Goal: Task Accomplishment & Management: Manage account settings

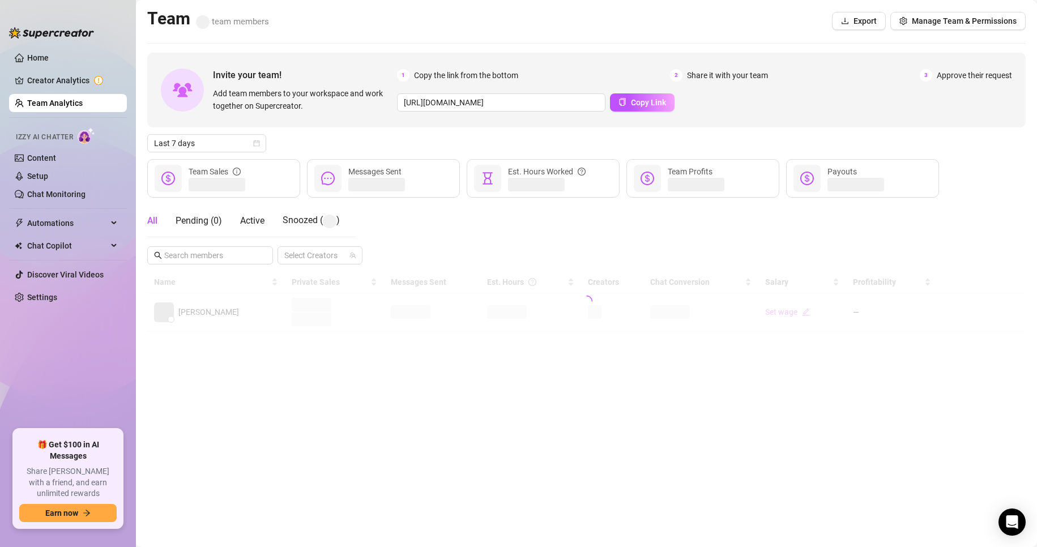
click at [67, 108] on link "Team Analytics" at bounding box center [55, 103] width 56 height 9
click at [75, 108] on link "Team Analytics" at bounding box center [55, 103] width 56 height 9
click at [74, 108] on link "Team Analytics" at bounding box center [55, 103] width 56 height 9
click at [60, 103] on link "Team Analytics" at bounding box center [55, 103] width 56 height 9
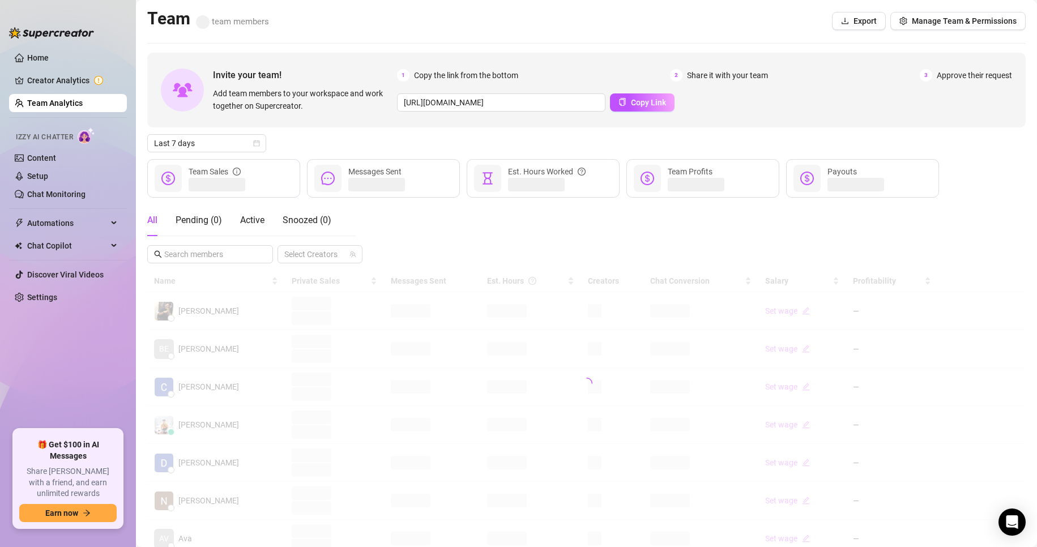
click at [60, 103] on link "Team Analytics" at bounding box center [55, 103] width 56 height 9
click at [200, 144] on span "Last 7 days" at bounding box center [206, 143] width 105 height 17
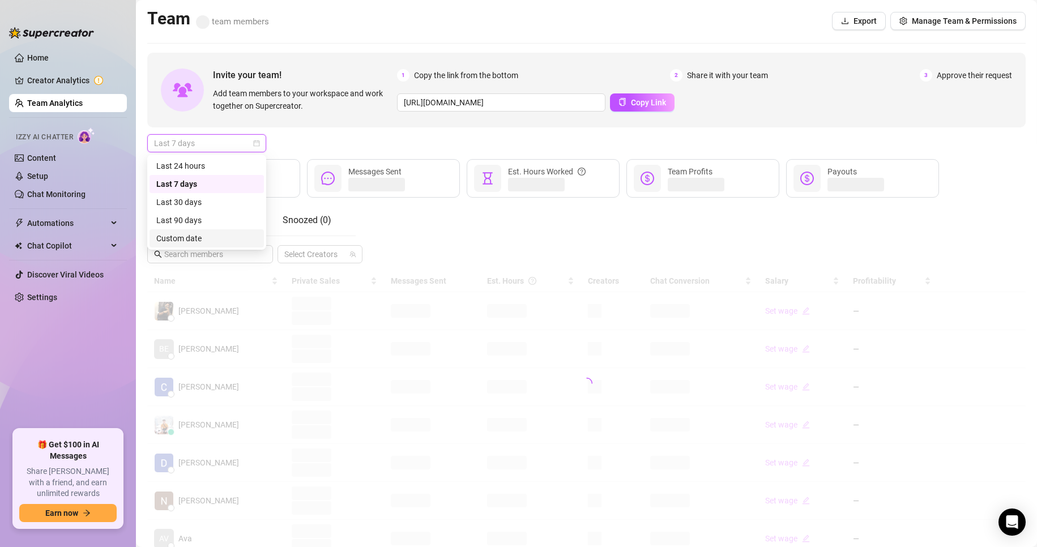
click at [183, 239] on div "Custom date" at bounding box center [206, 238] width 101 height 12
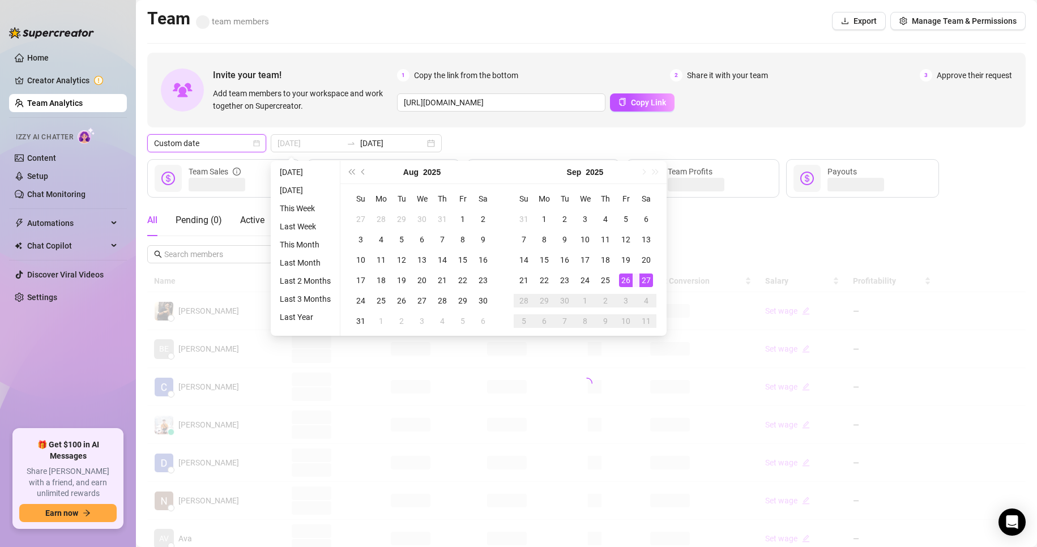
type input "[DATE]"
click at [640, 279] on div "27" at bounding box center [647, 281] width 14 height 14
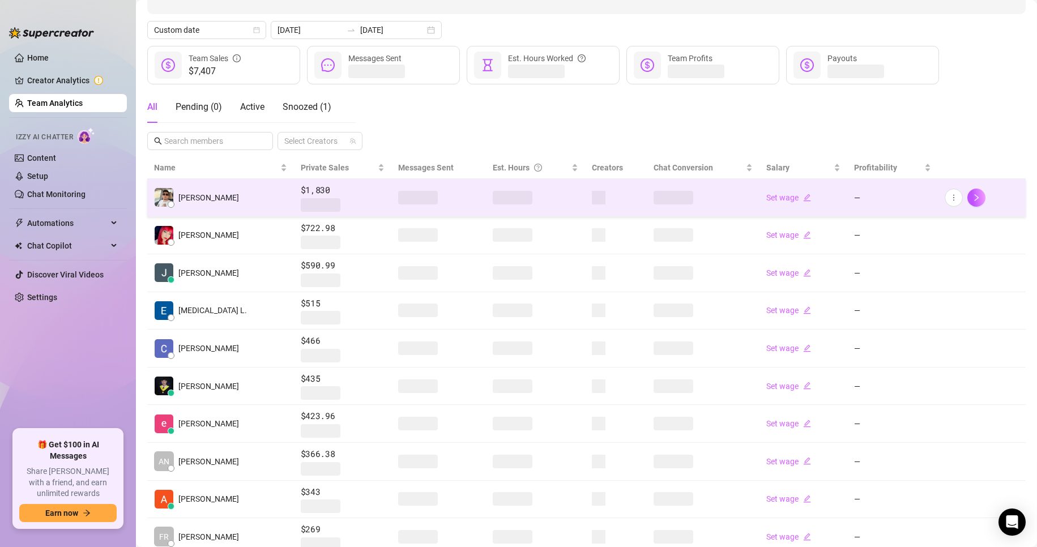
scroll to position [57, 0]
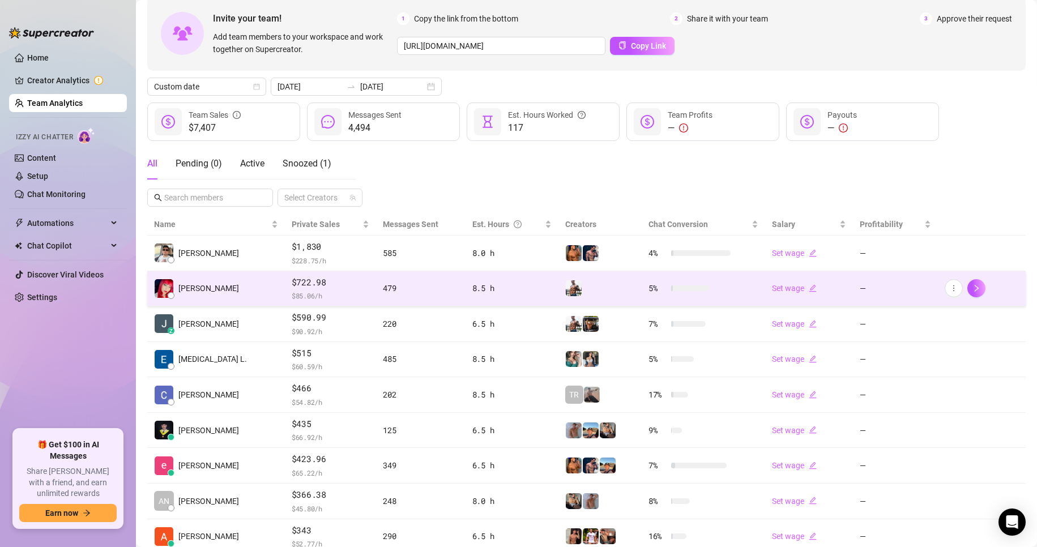
click at [350, 304] on td "$722.98 $ 85.06 /h" at bounding box center [330, 289] width 91 height 36
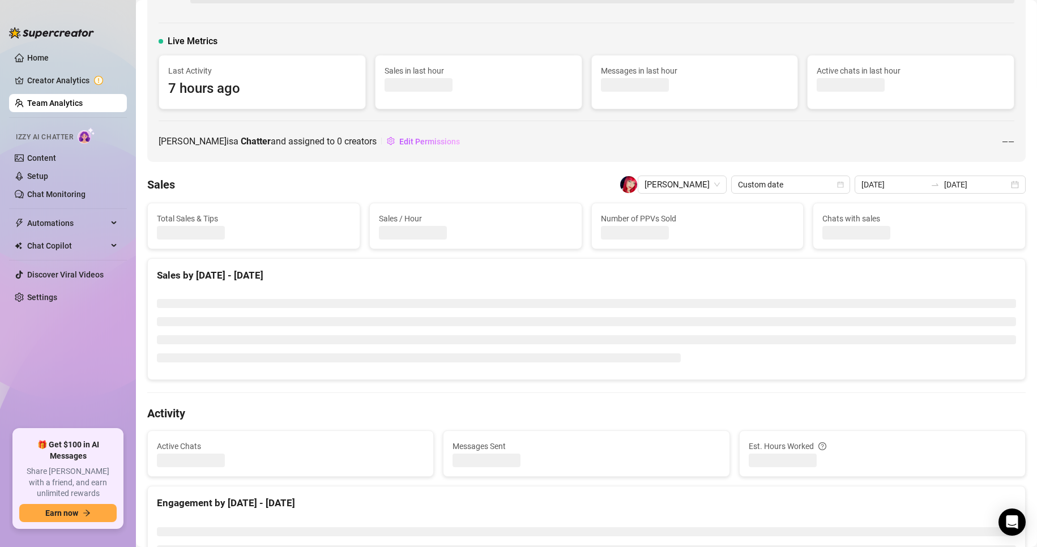
click at [338, 330] on ul at bounding box center [586, 330] width 859 height 63
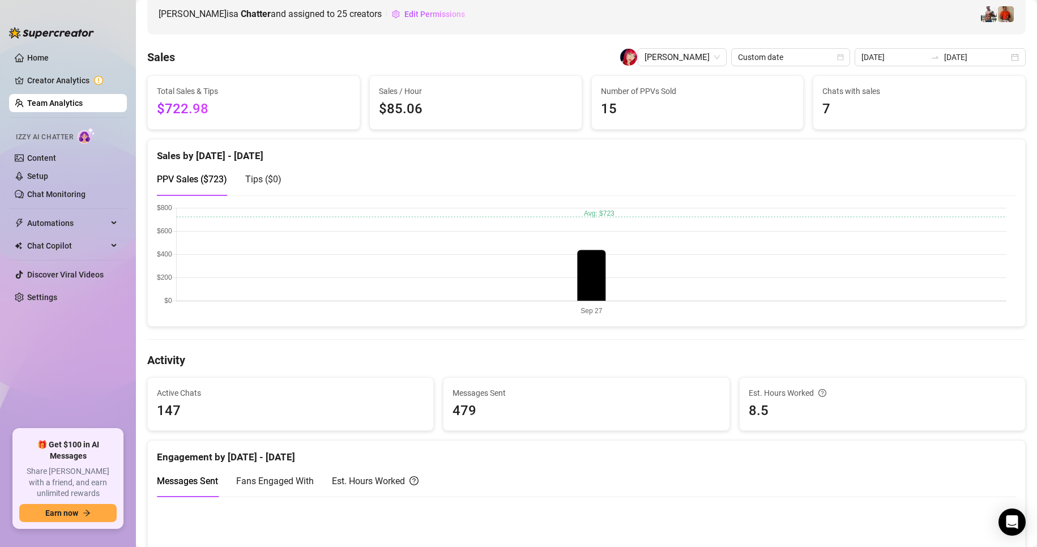
scroll to position [283, 0]
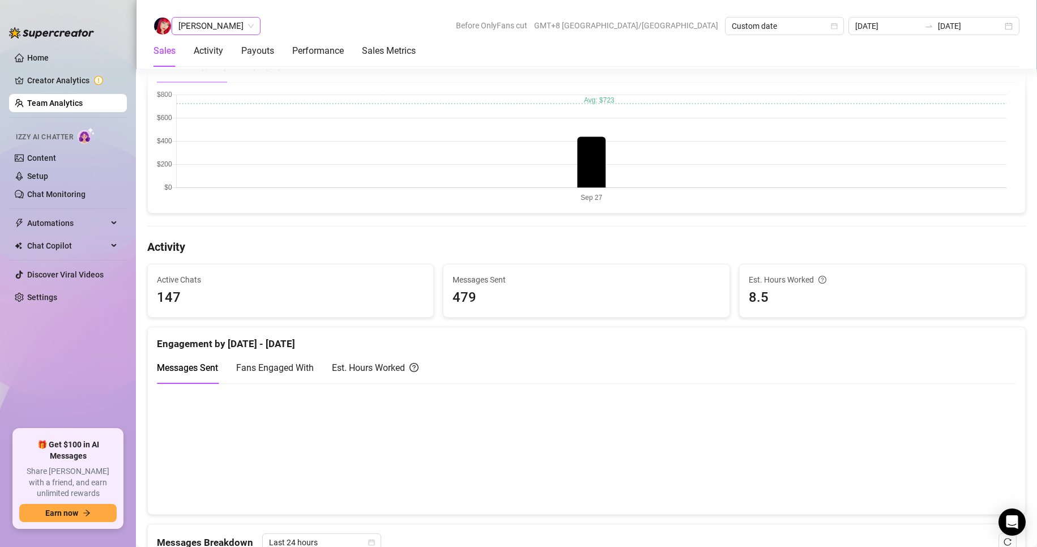
click at [227, 29] on span "[PERSON_NAME]" at bounding box center [215, 26] width 75 height 17
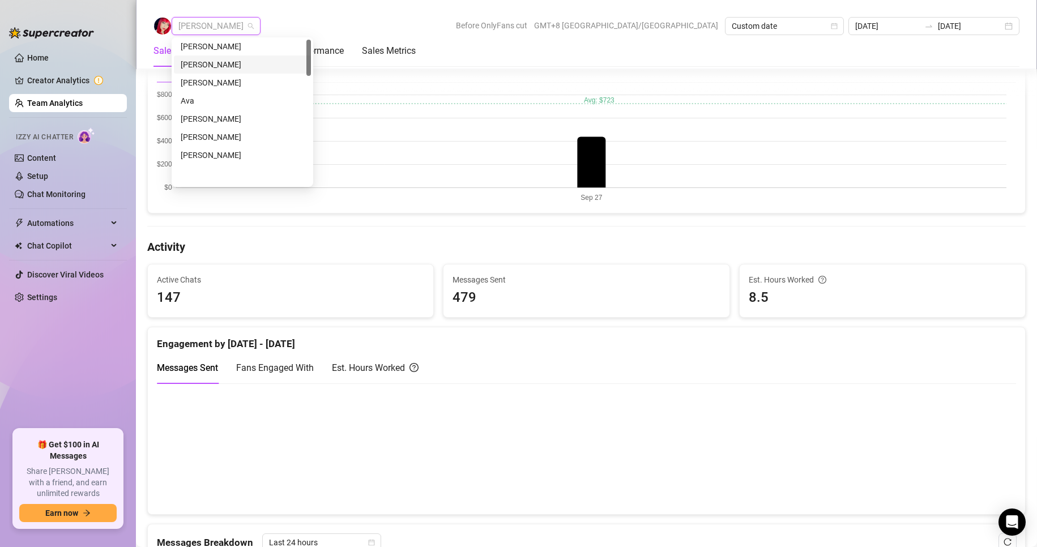
scroll to position [113, 0]
click at [207, 96] on div "[PERSON_NAME]" at bounding box center [243, 98] width 124 height 12
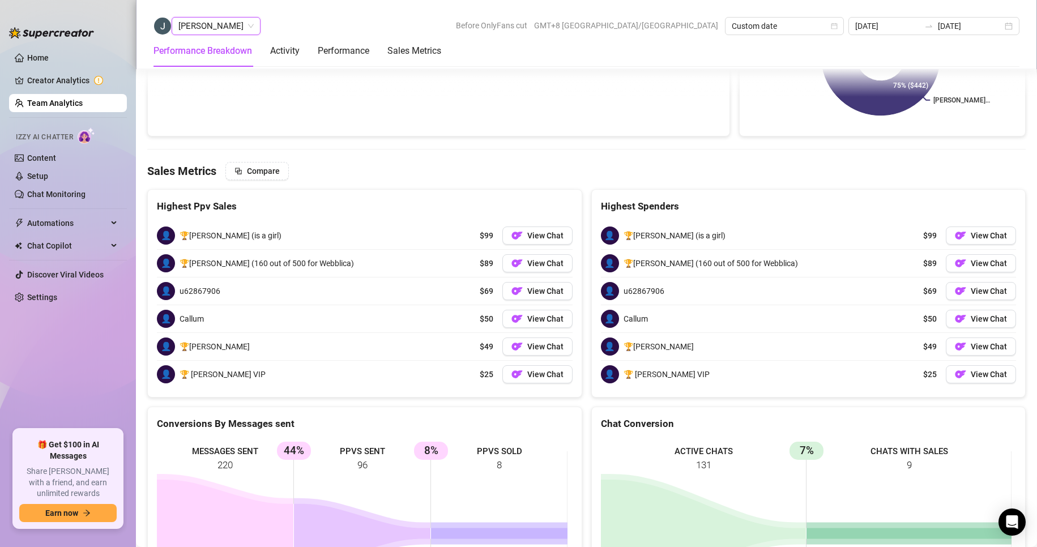
scroll to position [1651, 0]
